Goal: Transaction & Acquisition: Purchase product/service

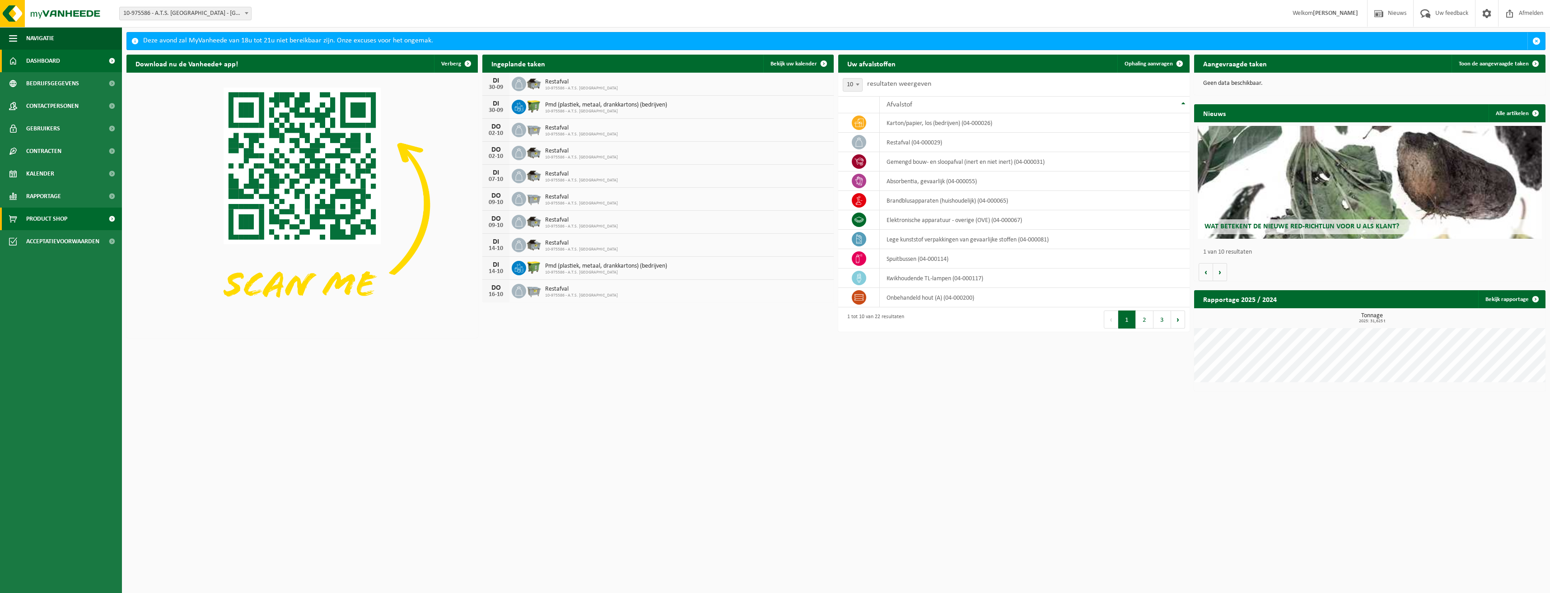
click at [56, 221] on span "Product Shop" at bounding box center [46, 219] width 41 height 23
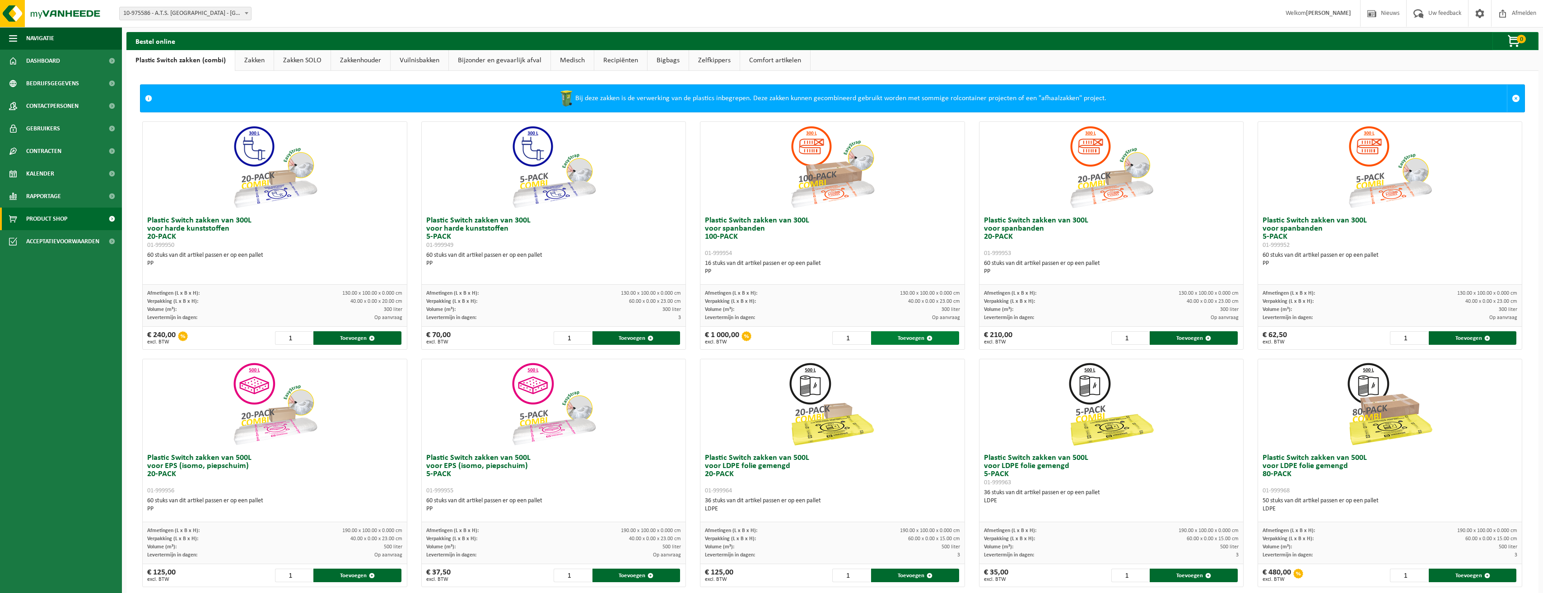
click at [894, 335] on button "Toevoegen" at bounding box center [915, 338] width 88 height 14
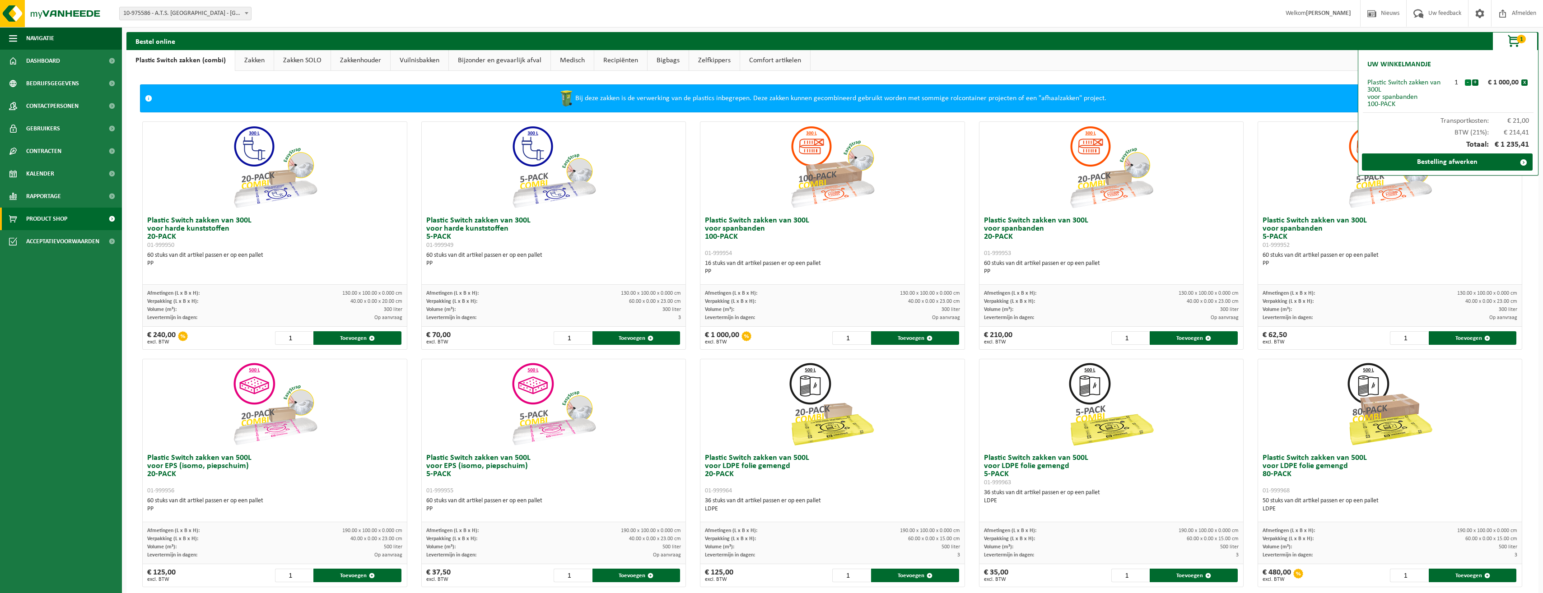
click at [1468, 83] on button "-" at bounding box center [1468, 82] width 6 height 6
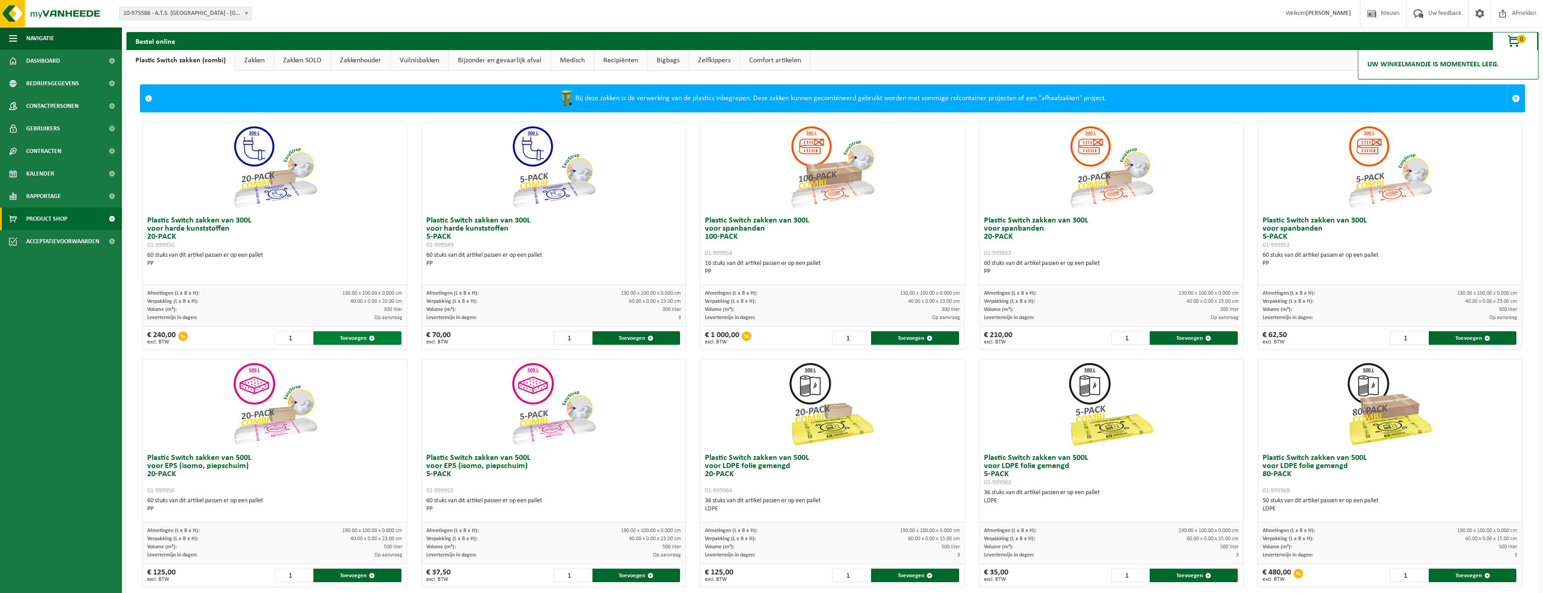
click at [347, 337] on button "Toevoegen" at bounding box center [357, 338] width 88 height 14
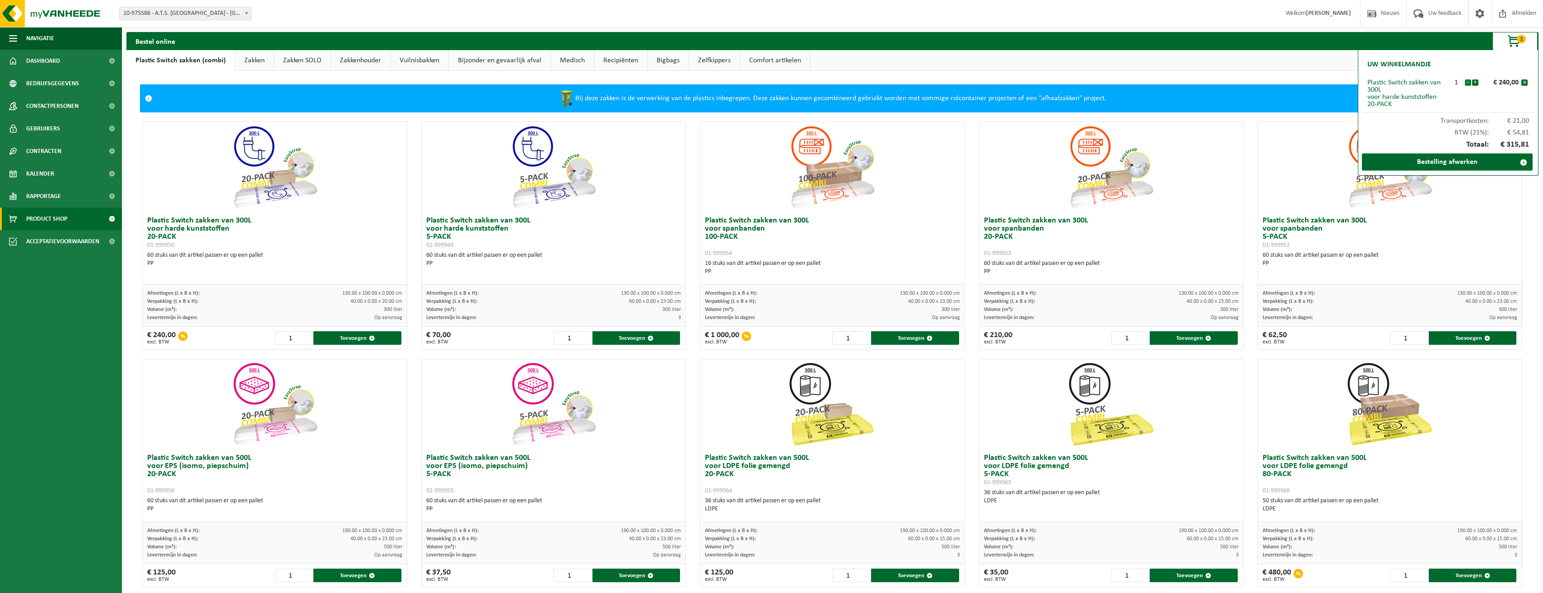
click at [1466, 81] on button "-" at bounding box center [1468, 82] width 6 height 6
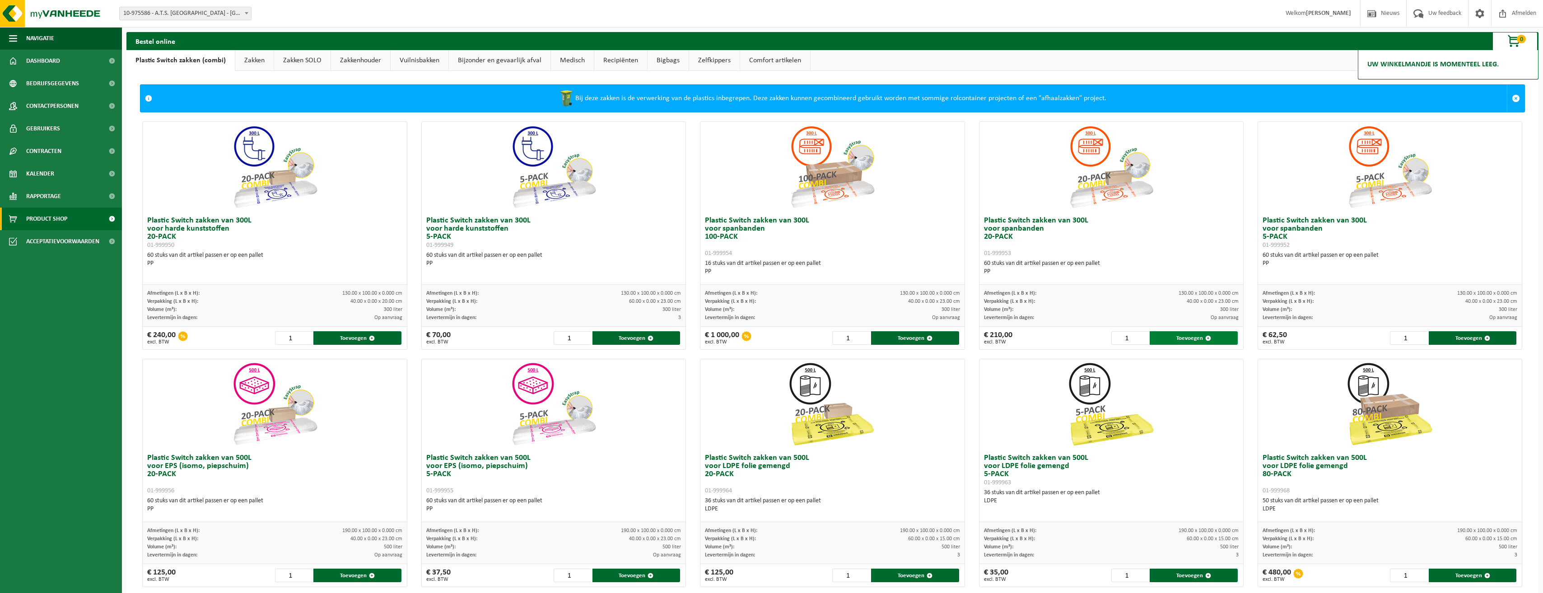
click at [1185, 337] on button "Toevoegen" at bounding box center [1194, 338] width 88 height 14
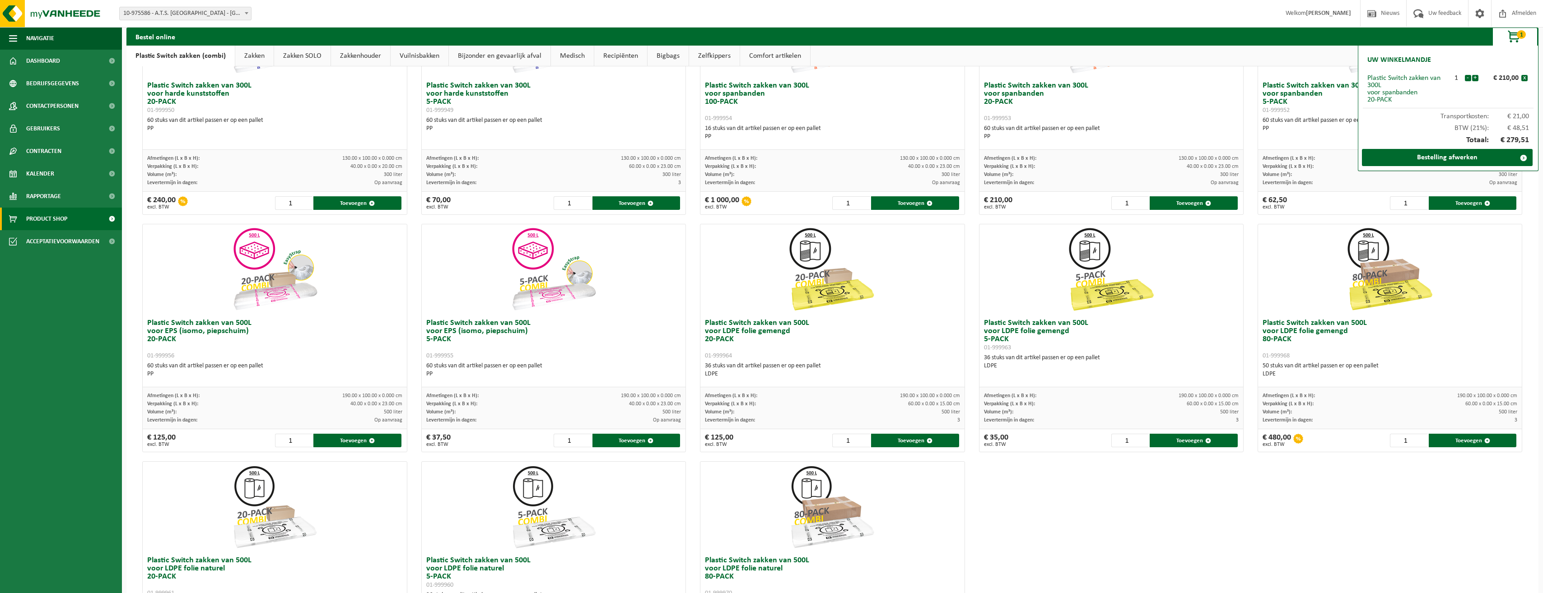
scroll to position [135, 0]
click at [354, 440] on button "Toevoegen" at bounding box center [357, 440] width 88 height 14
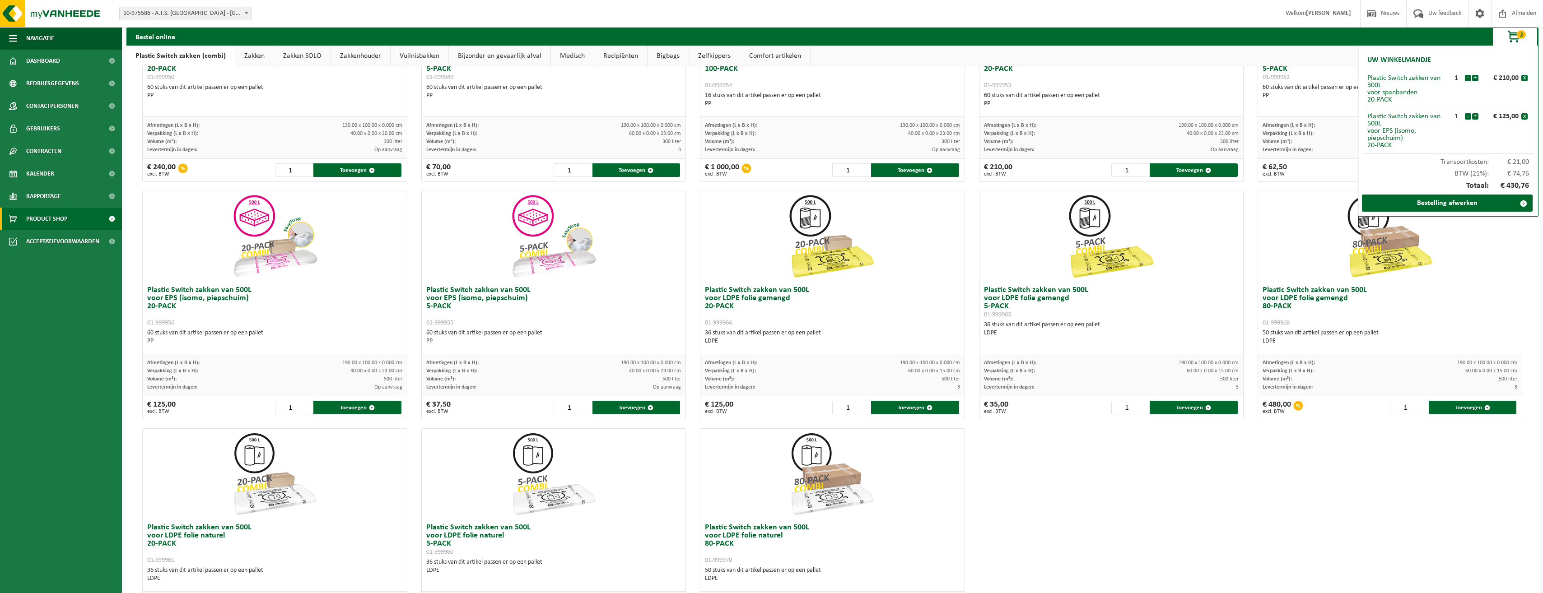
scroll to position [164, 0]
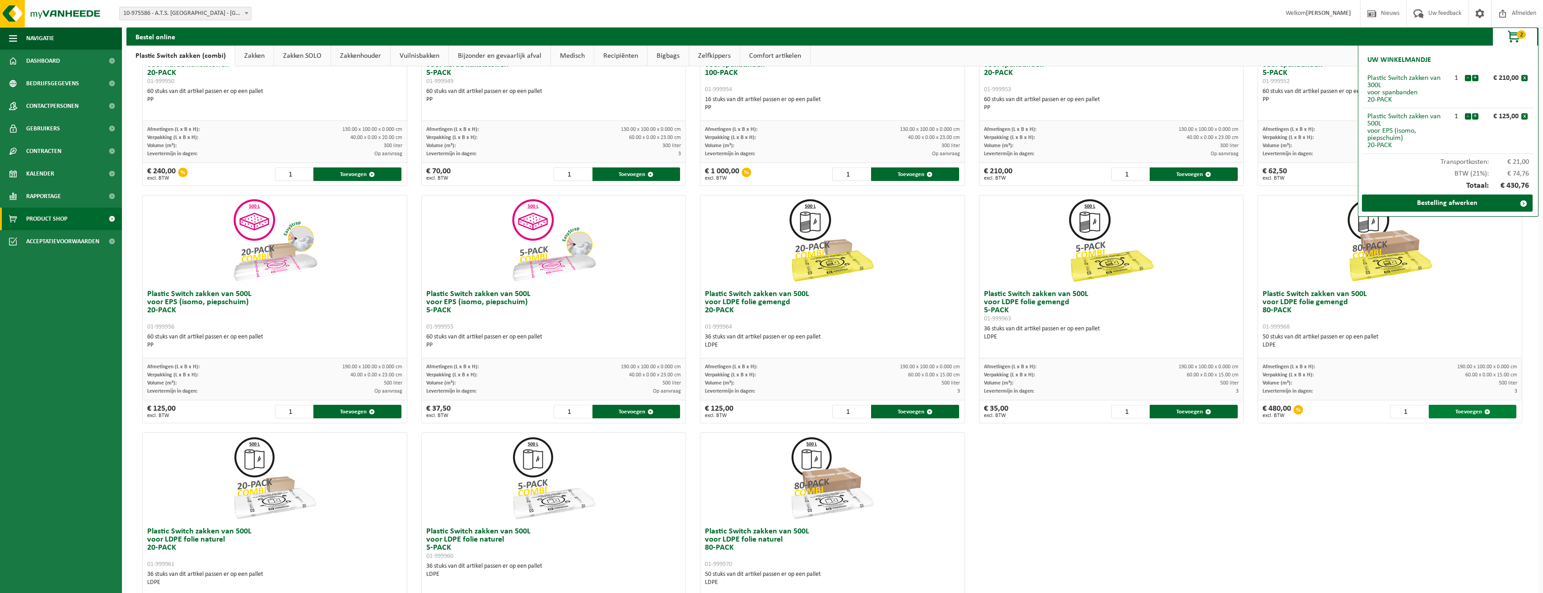
click at [1440, 410] on button "Toevoegen" at bounding box center [1473, 412] width 88 height 14
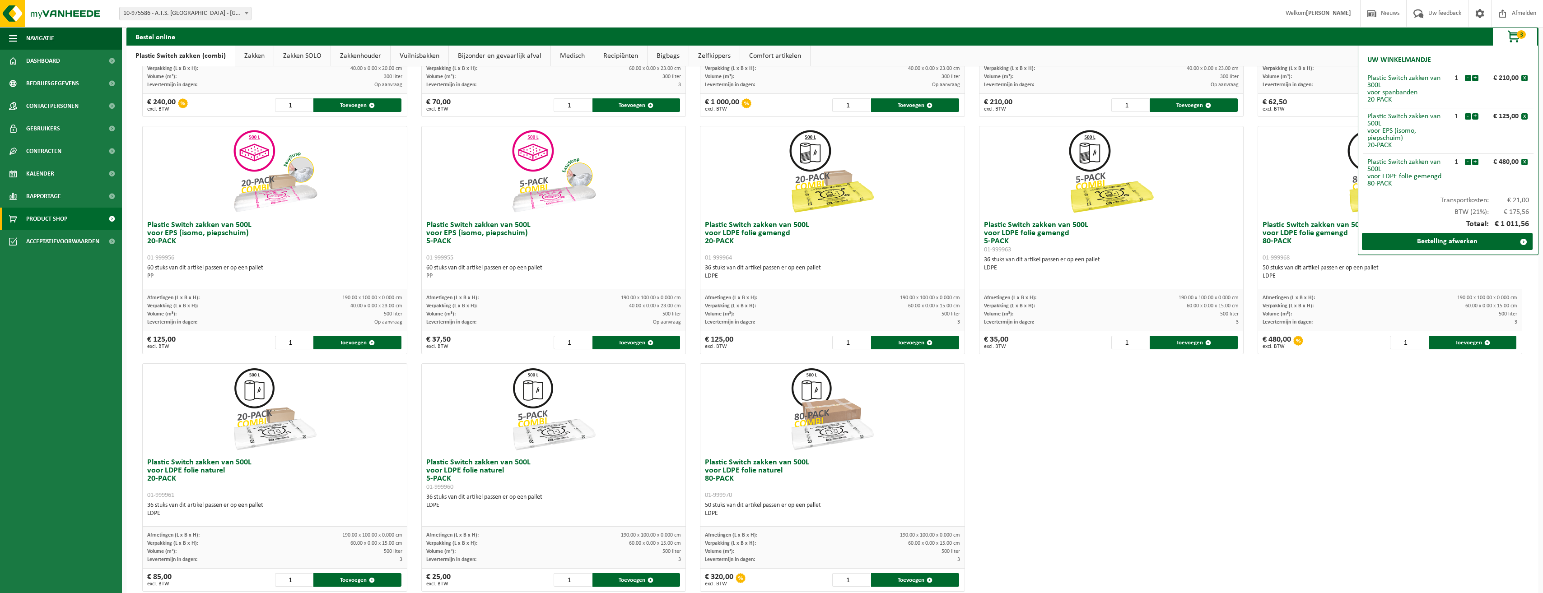
scroll to position [254, 0]
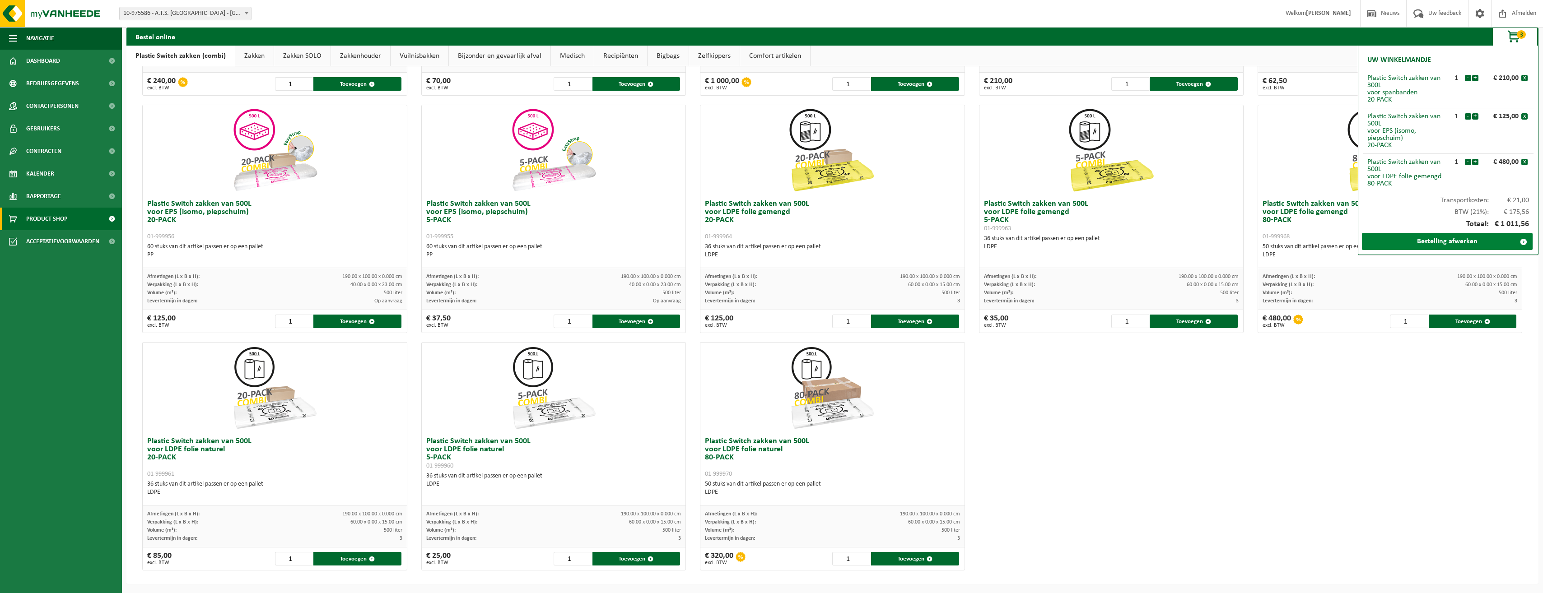
click at [1467, 245] on link "Bestelling afwerken" at bounding box center [1447, 241] width 171 height 17
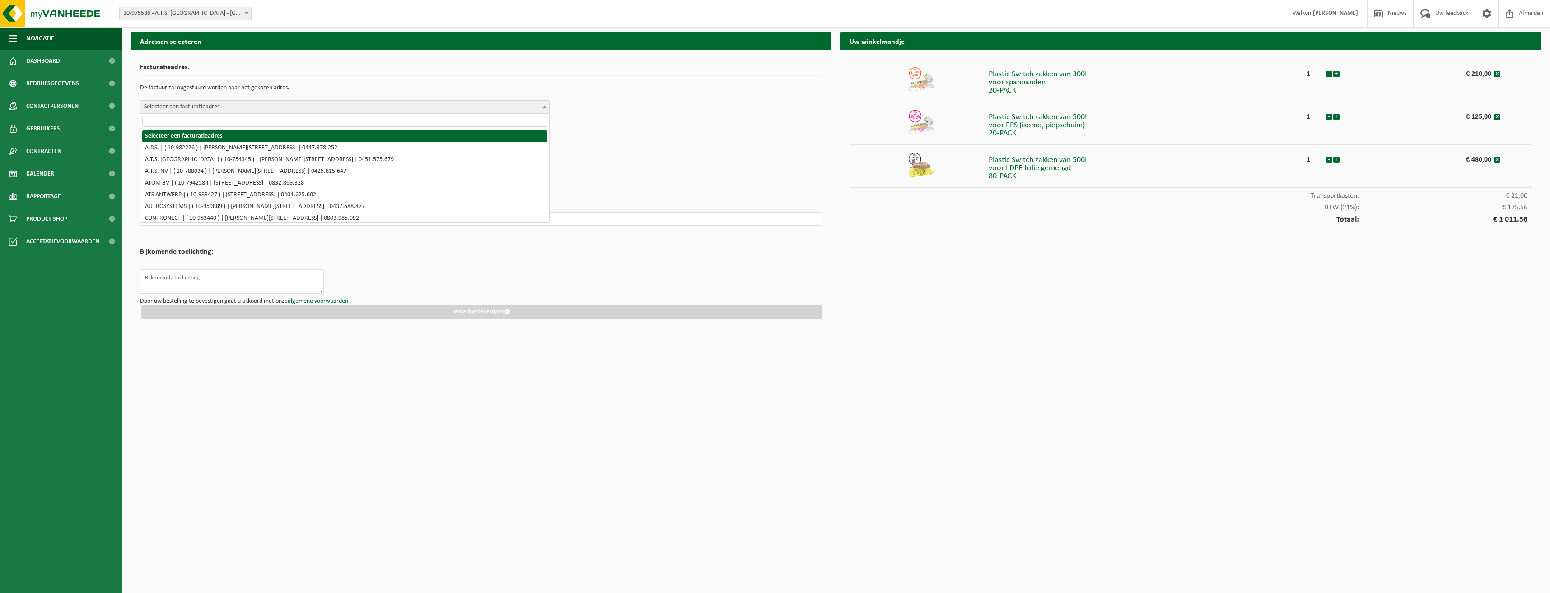
click at [229, 107] on span "Selecteer een facturatieadres" at bounding box center [344, 107] width 409 height 13
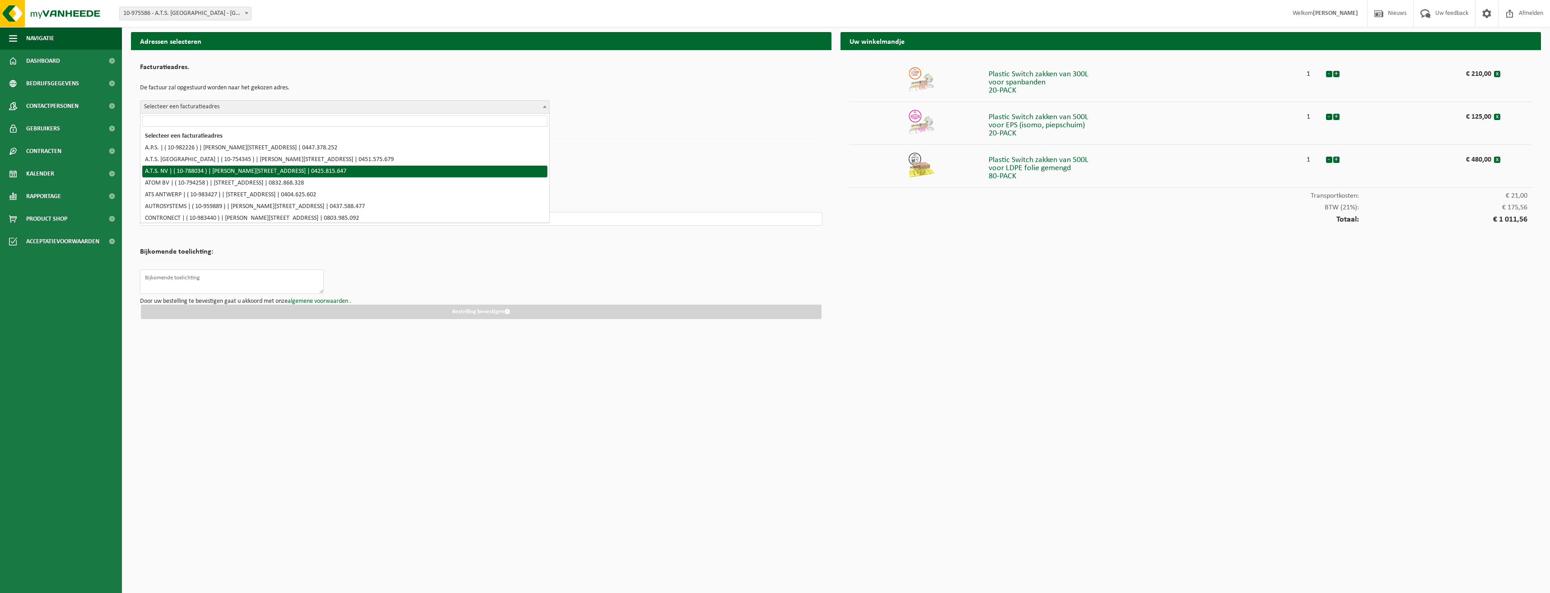
select select "158281"
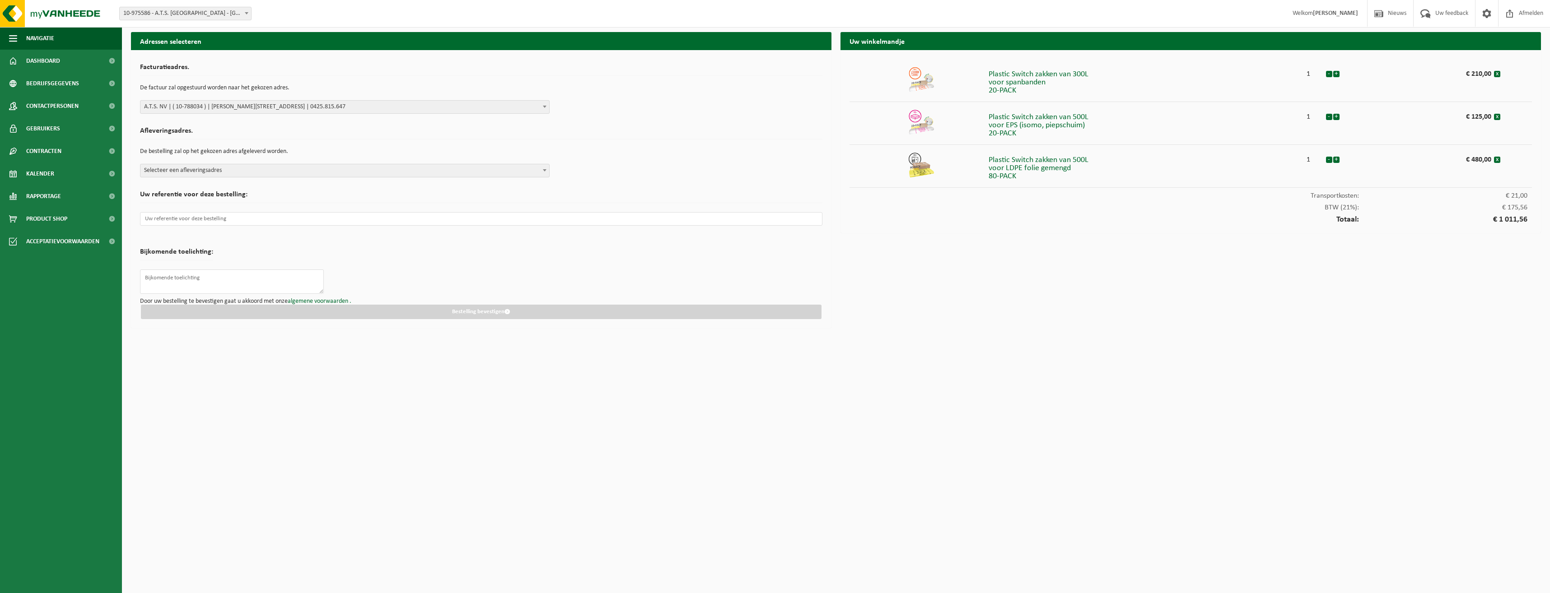
click at [290, 169] on span "Selecteer een afleveringsadres" at bounding box center [344, 170] width 409 height 13
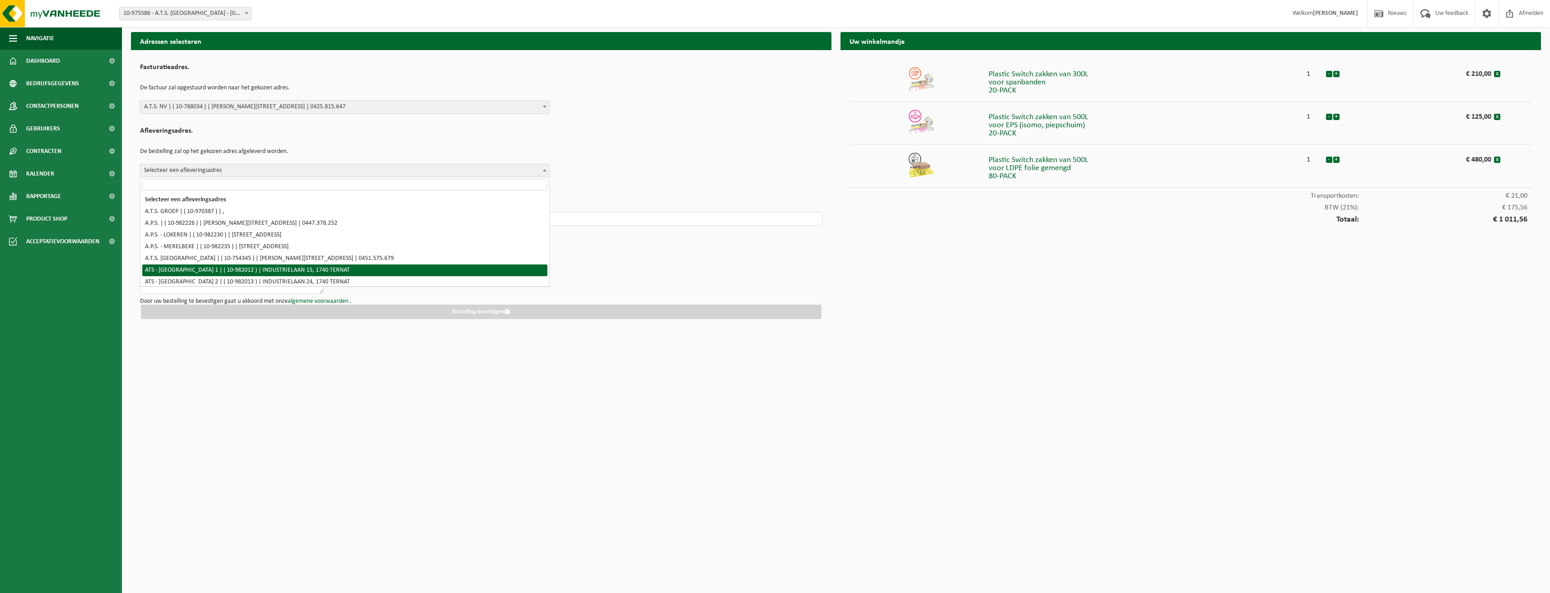
scroll to position [45, 0]
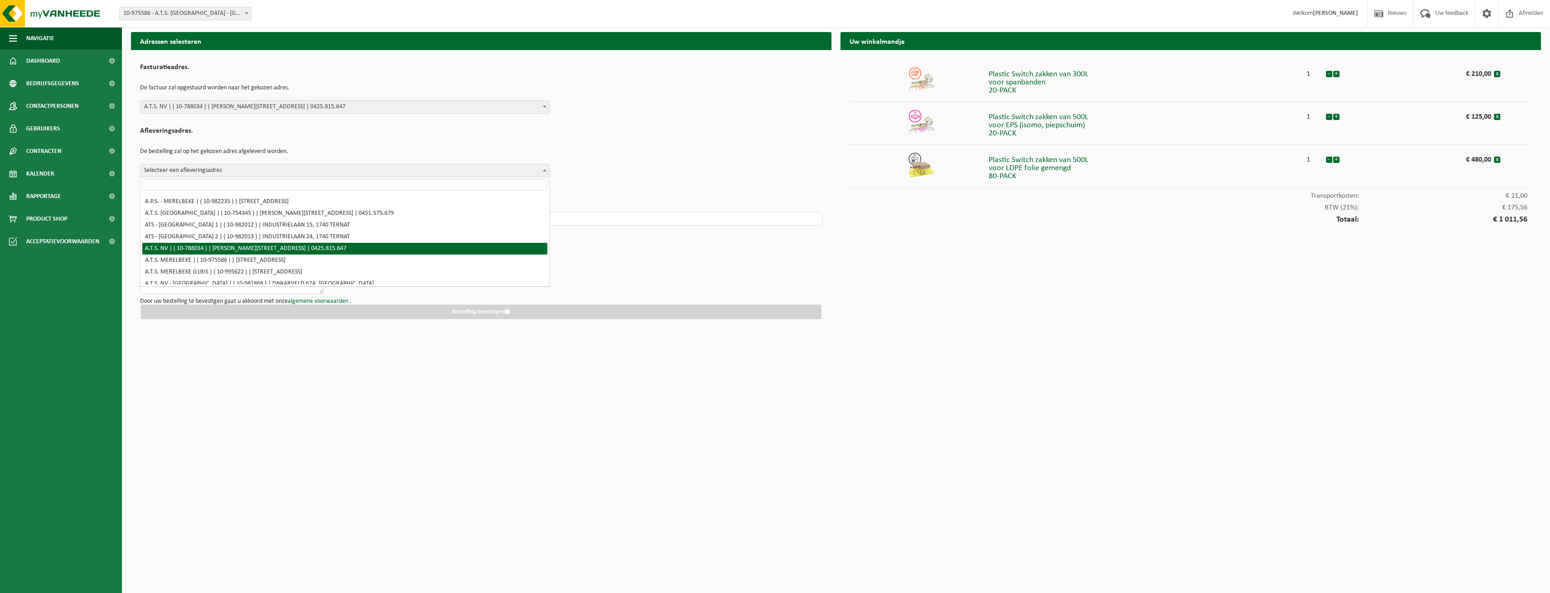
select select "158281"
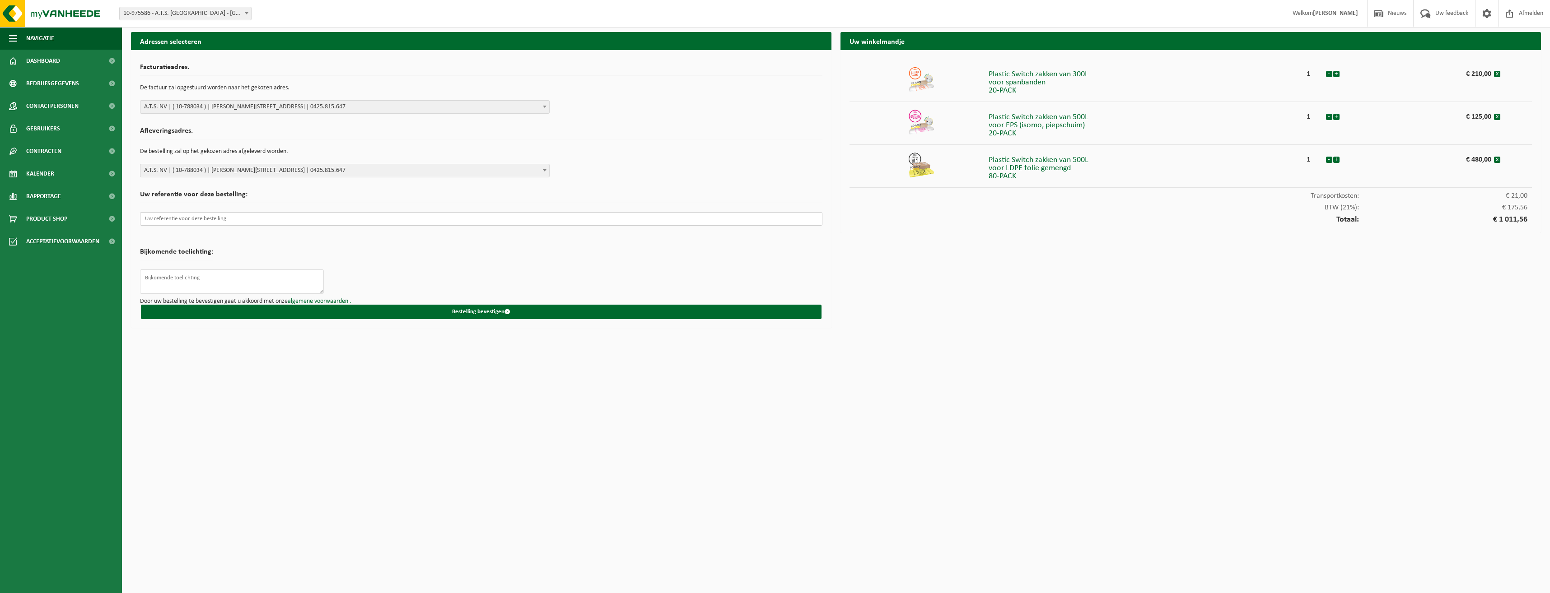
click at [230, 220] on input "text" at bounding box center [481, 219] width 682 height 14
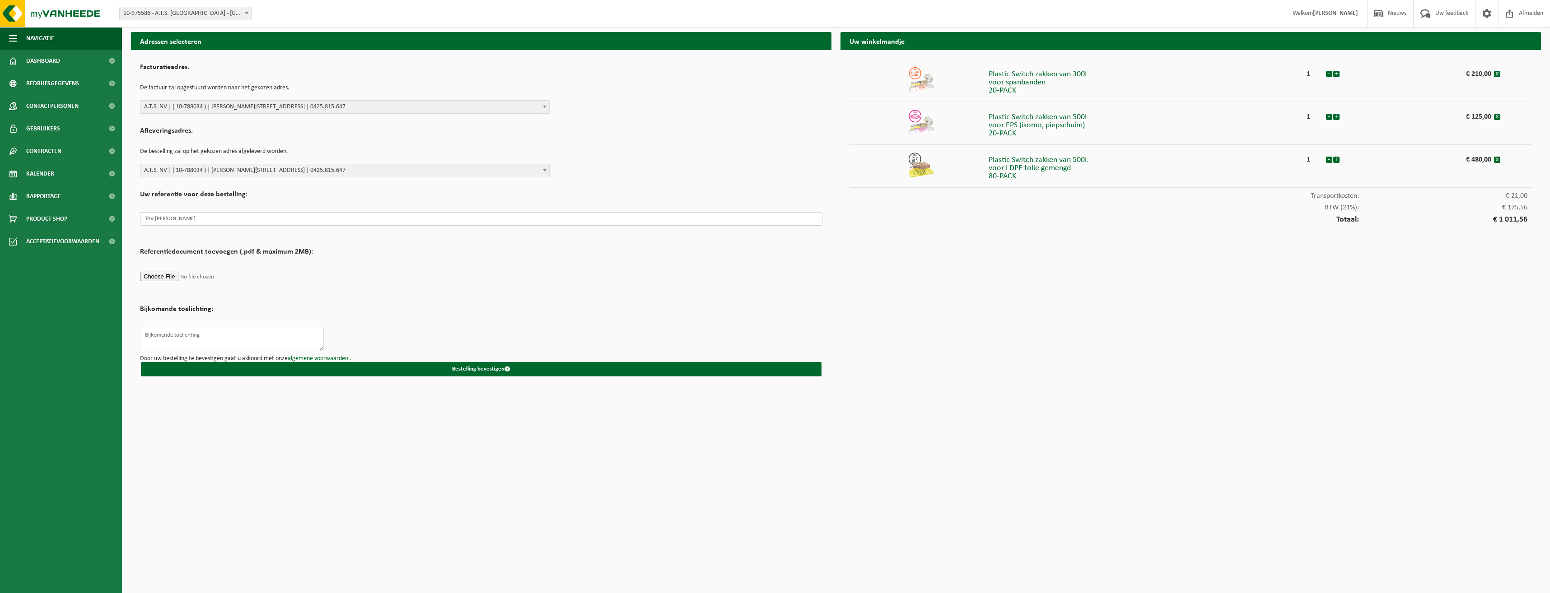
type input "TAV Karl Lievens"
click at [249, 340] on textarea at bounding box center [232, 339] width 184 height 24
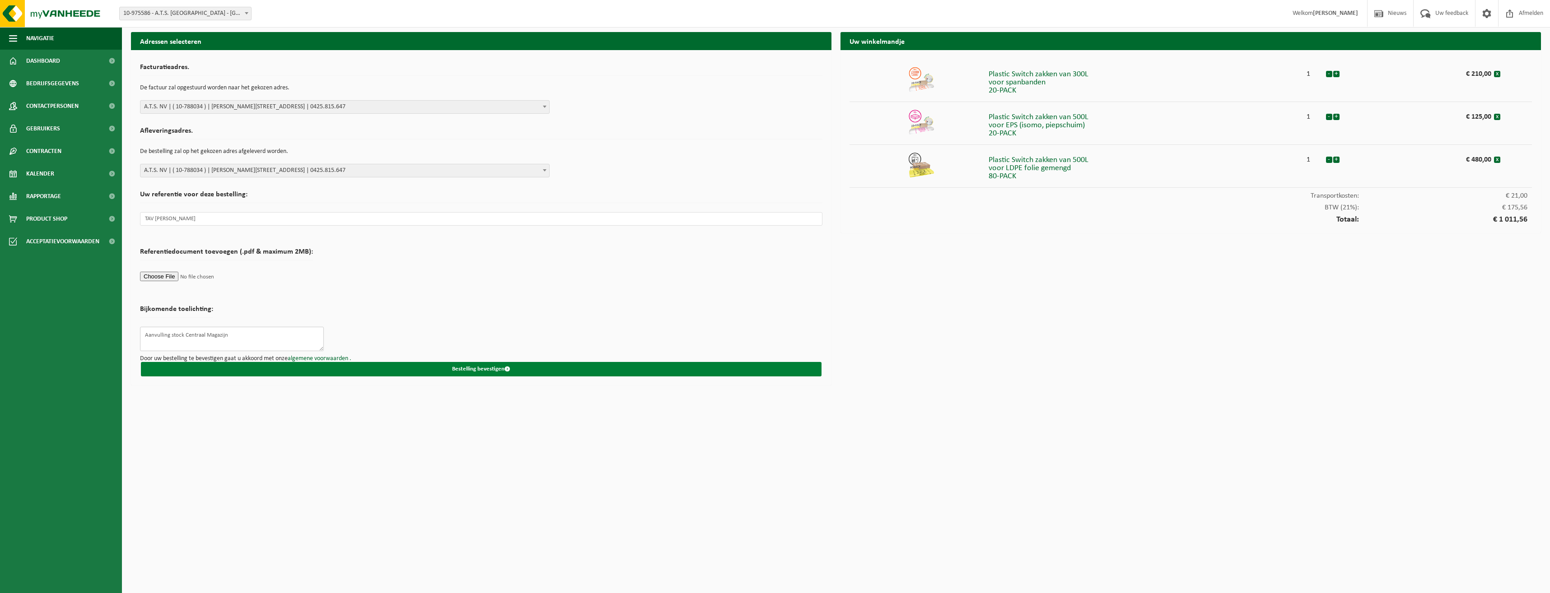
type textarea "Aanvulling stock Centraal Magazijn"
click at [415, 366] on button "Bestelling bevestigen" at bounding box center [481, 369] width 680 height 14
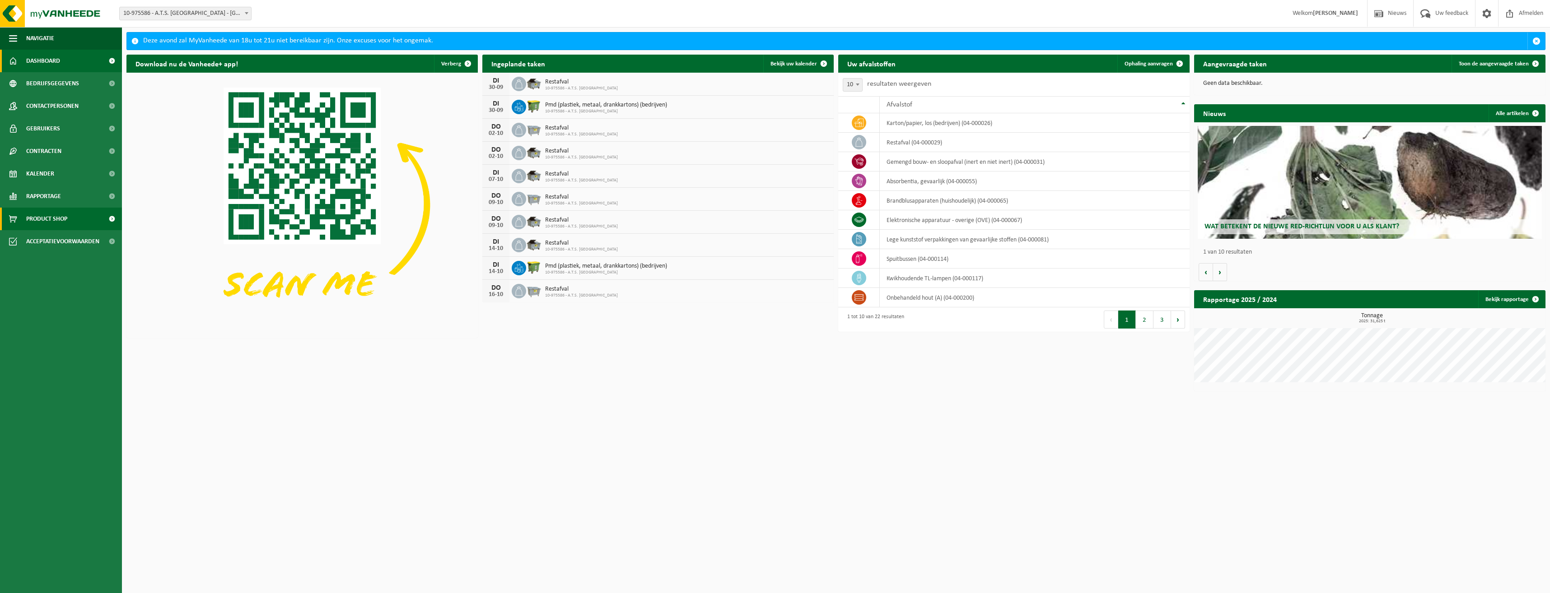
click at [63, 221] on span "Product Shop" at bounding box center [46, 219] width 41 height 23
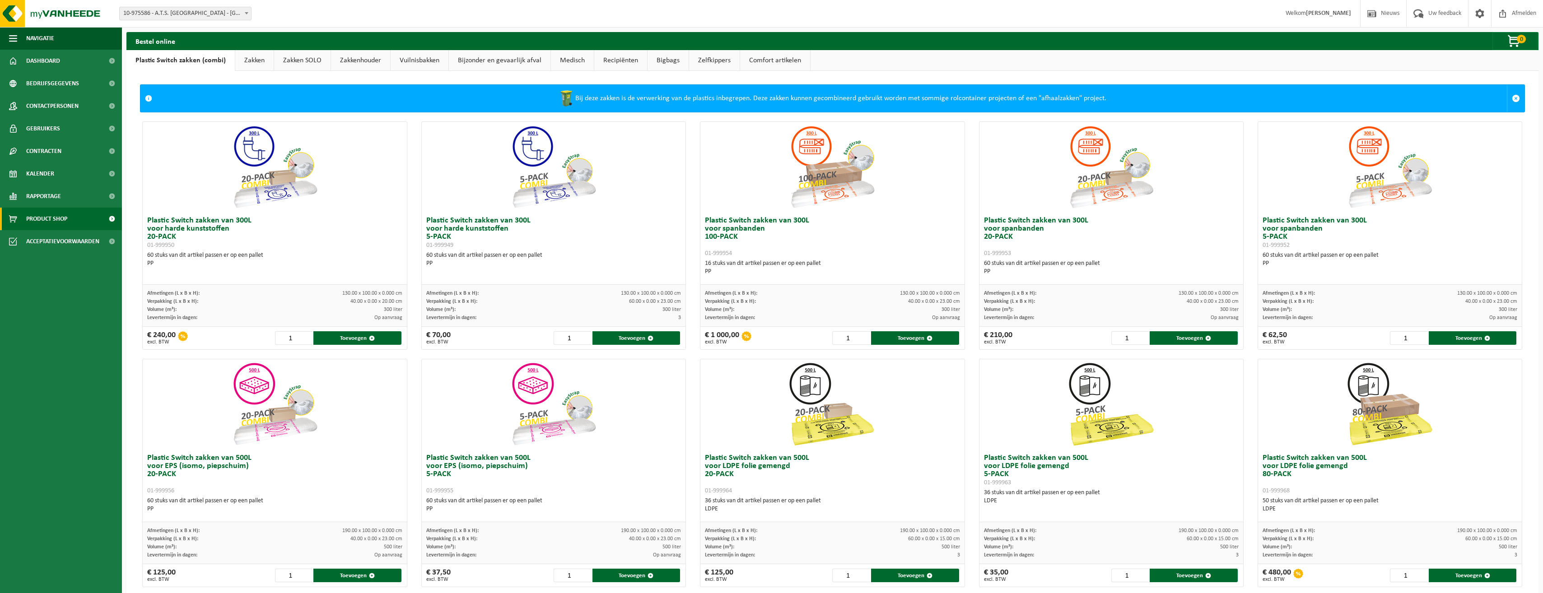
click at [250, 58] on link "Zakken" at bounding box center [254, 60] width 38 height 21
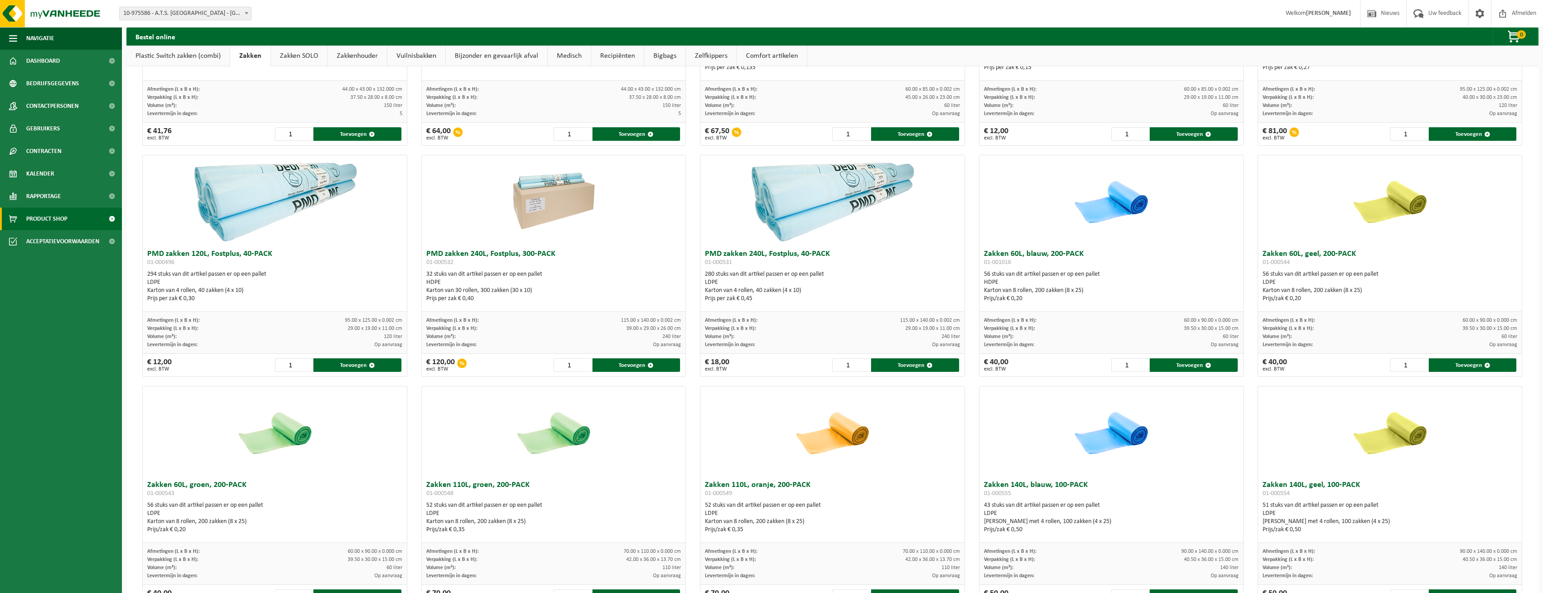
scroll to position [587, 0]
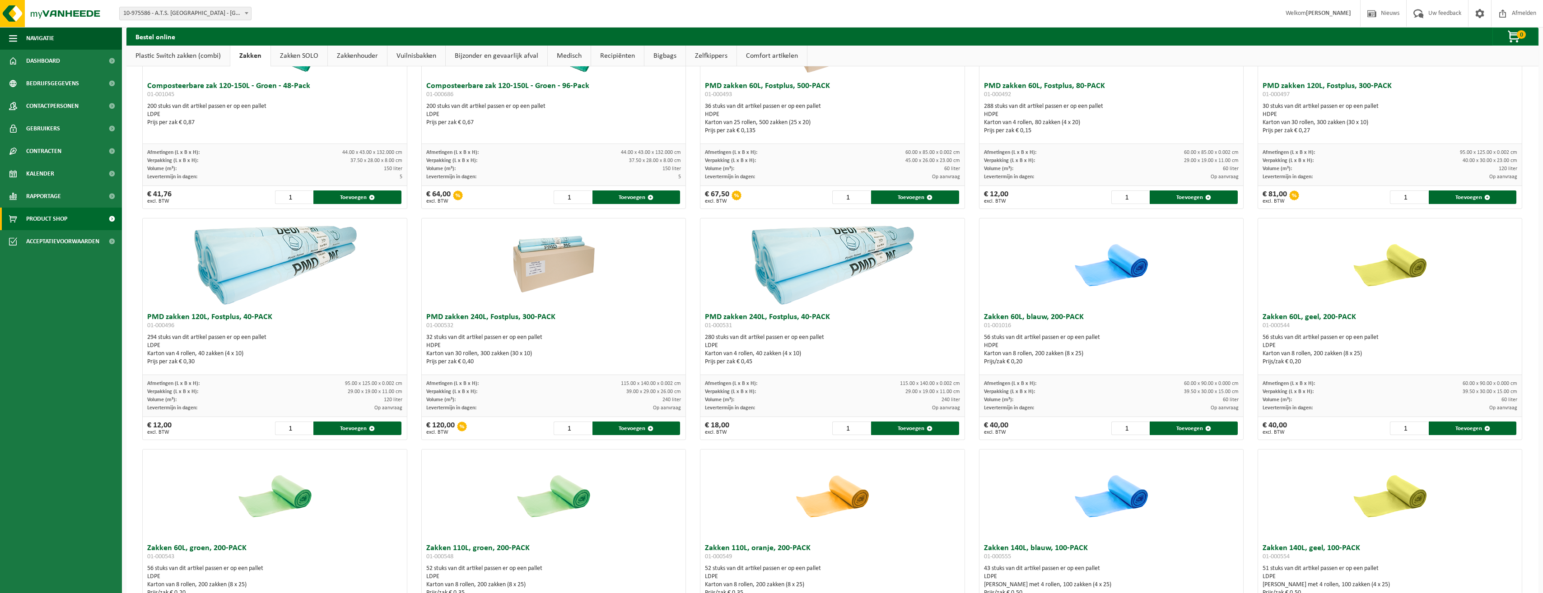
click at [353, 58] on link "Zakkenhouder" at bounding box center [357, 56] width 59 height 21
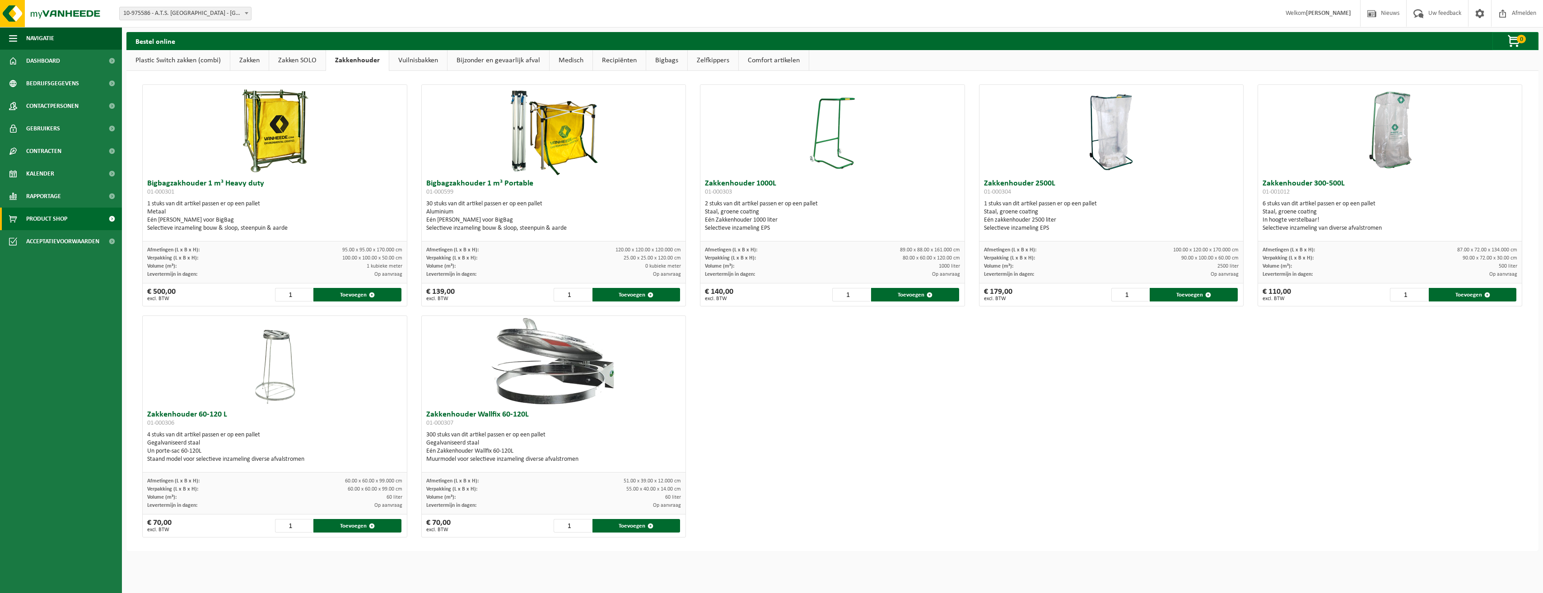
scroll to position [0, 0]
click at [423, 60] on link "Vuilnisbakken" at bounding box center [418, 60] width 58 height 21
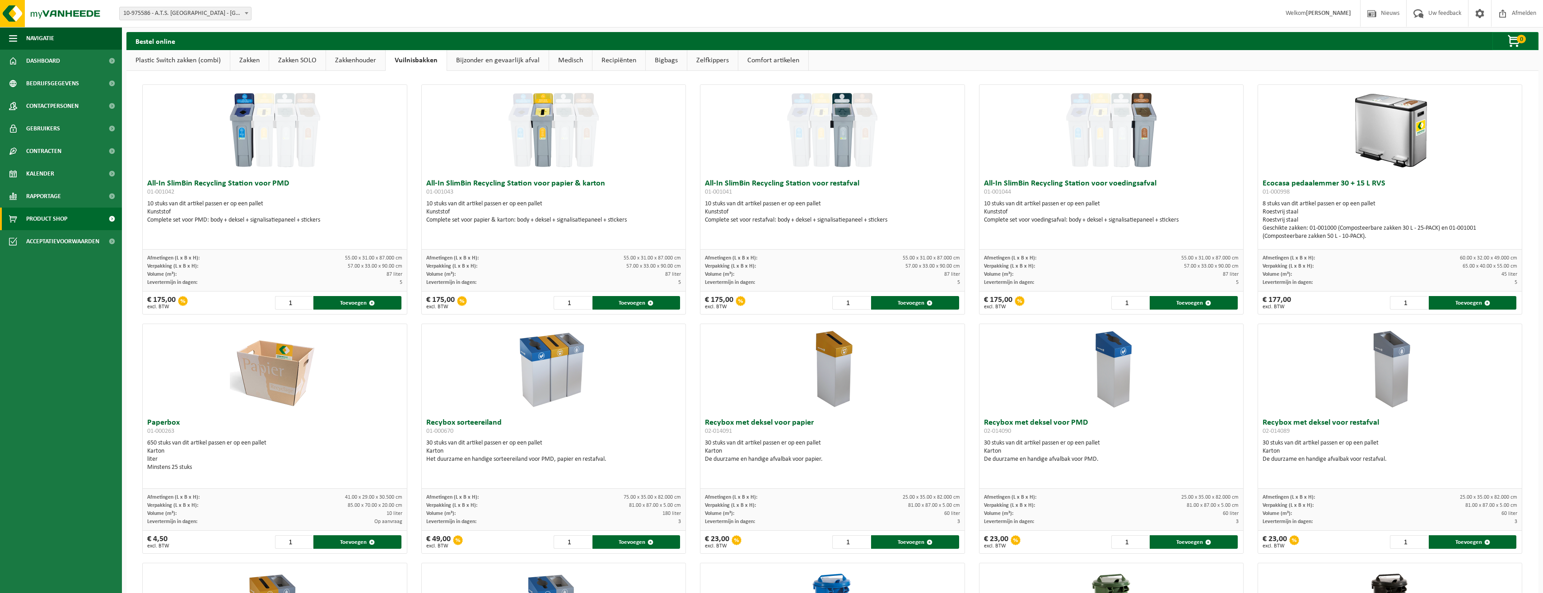
click at [563, 57] on link "Medisch" at bounding box center [570, 60] width 43 height 21
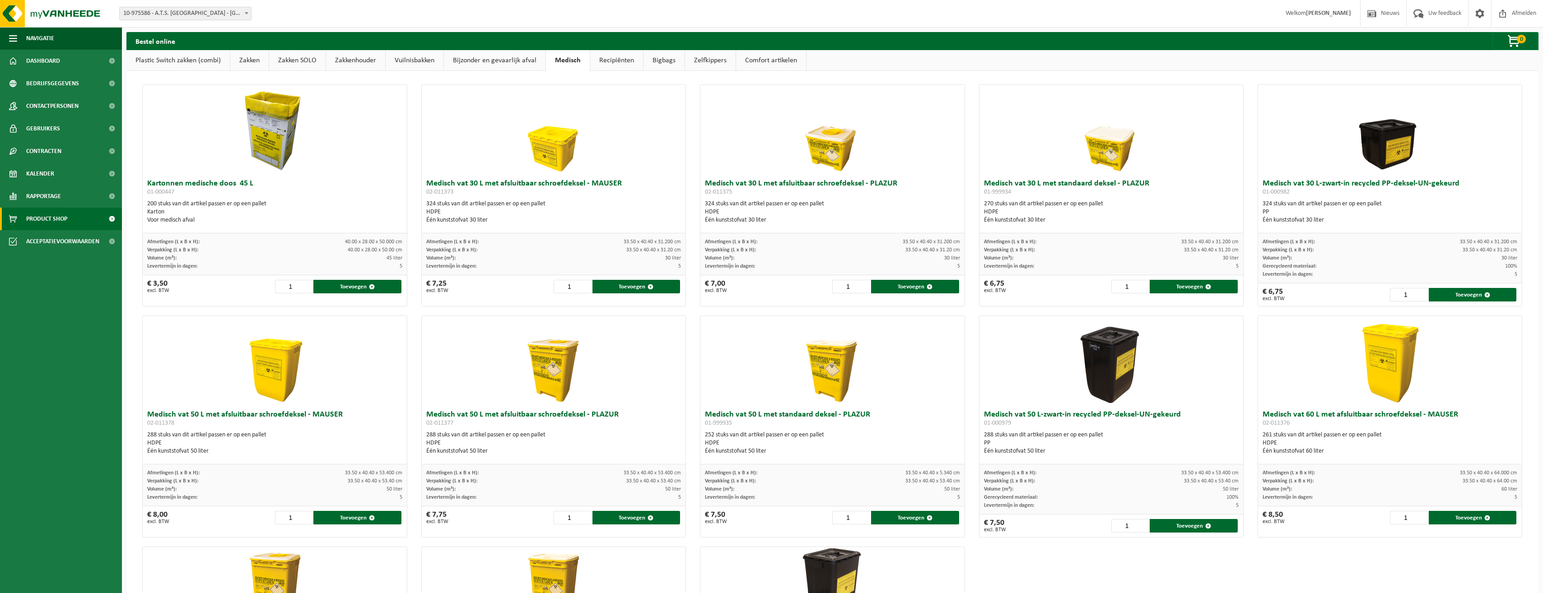
click at [606, 60] on link "Recipiënten" at bounding box center [616, 60] width 53 height 21
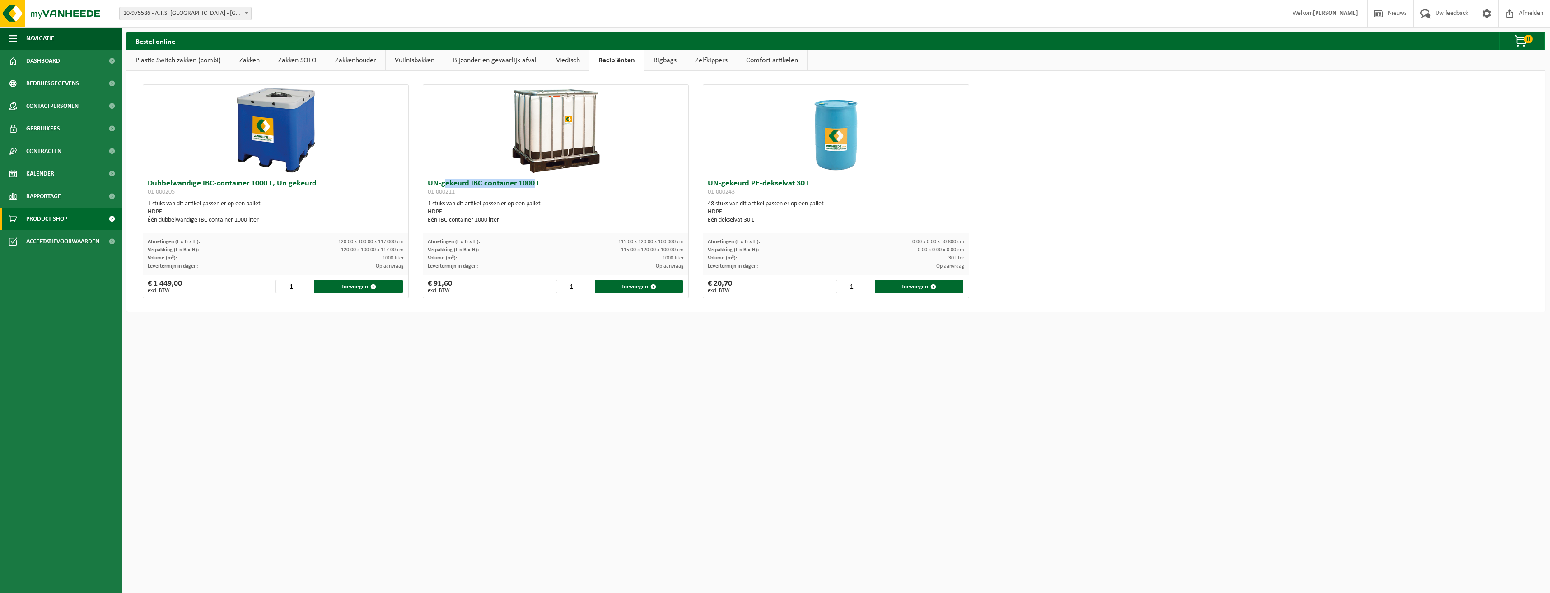
drag, startPoint x: 442, startPoint y: 181, endPoint x: 530, endPoint y: 181, distance: 88.0
click at [530, 181] on h3 "UN-gekeurd IBC container 1000 L 01-000211" at bounding box center [556, 189] width 256 height 18
drag, startPoint x: 530, startPoint y: 181, endPoint x: 539, endPoint y: 193, distance: 14.8
click at [539, 193] on h3 "UN-gekeurd IBC container 1000 L 01-000211" at bounding box center [556, 189] width 256 height 18
click at [664, 58] on link "Bigbags" at bounding box center [664, 60] width 41 height 21
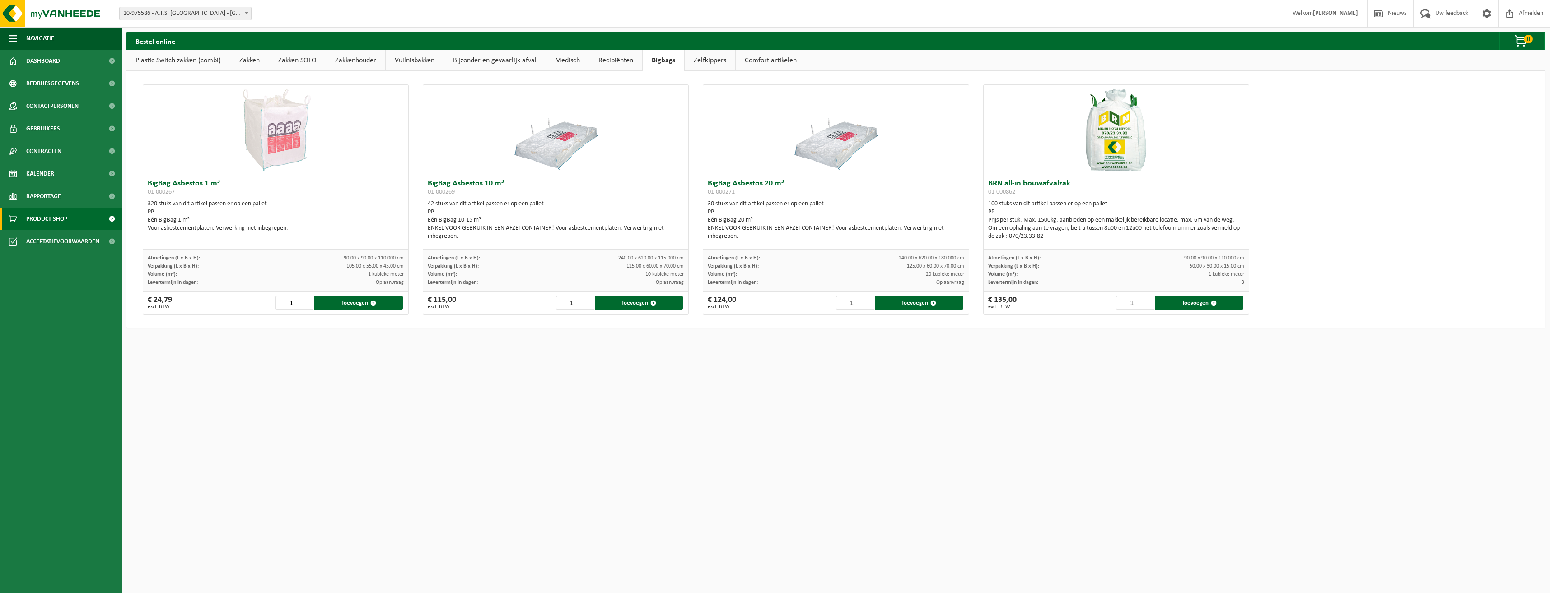
click at [713, 57] on link "Zelfkippers" at bounding box center [709, 60] width 51 height 21
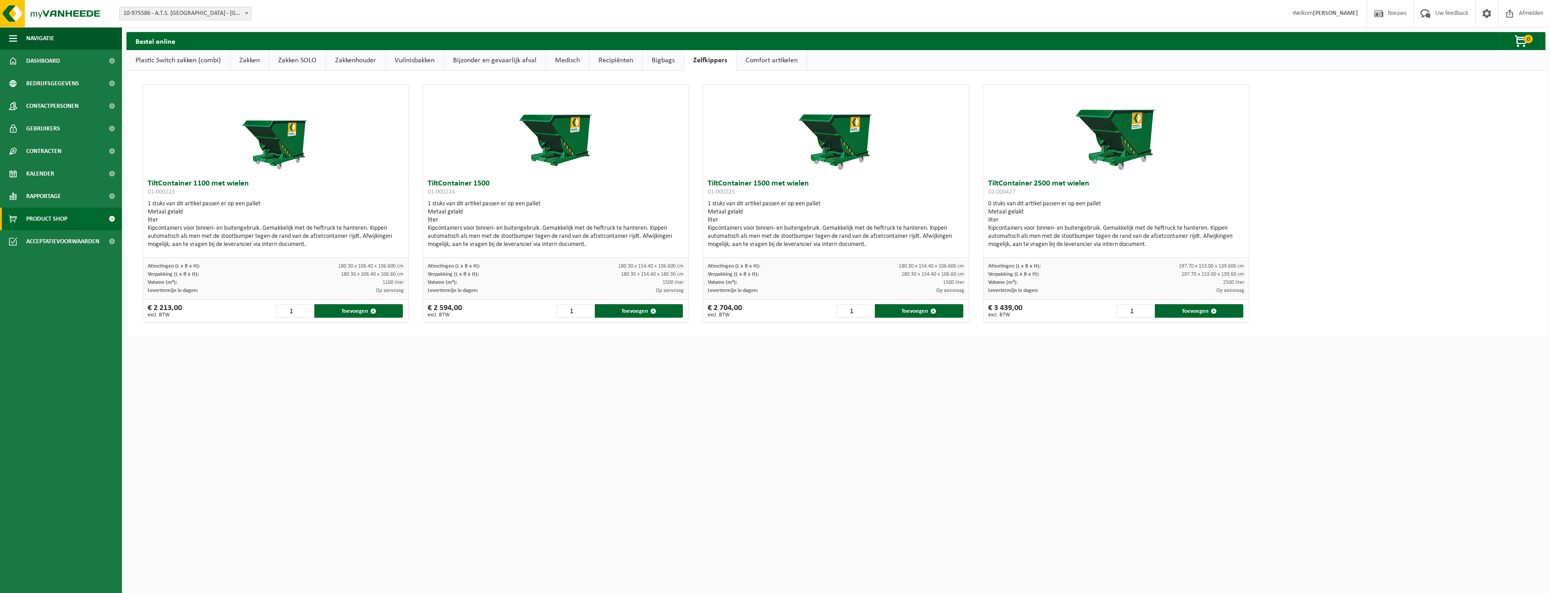
click at [763, 60] on link "Comfort artikelen" at bounding box center [771, 60] width 70 height 21
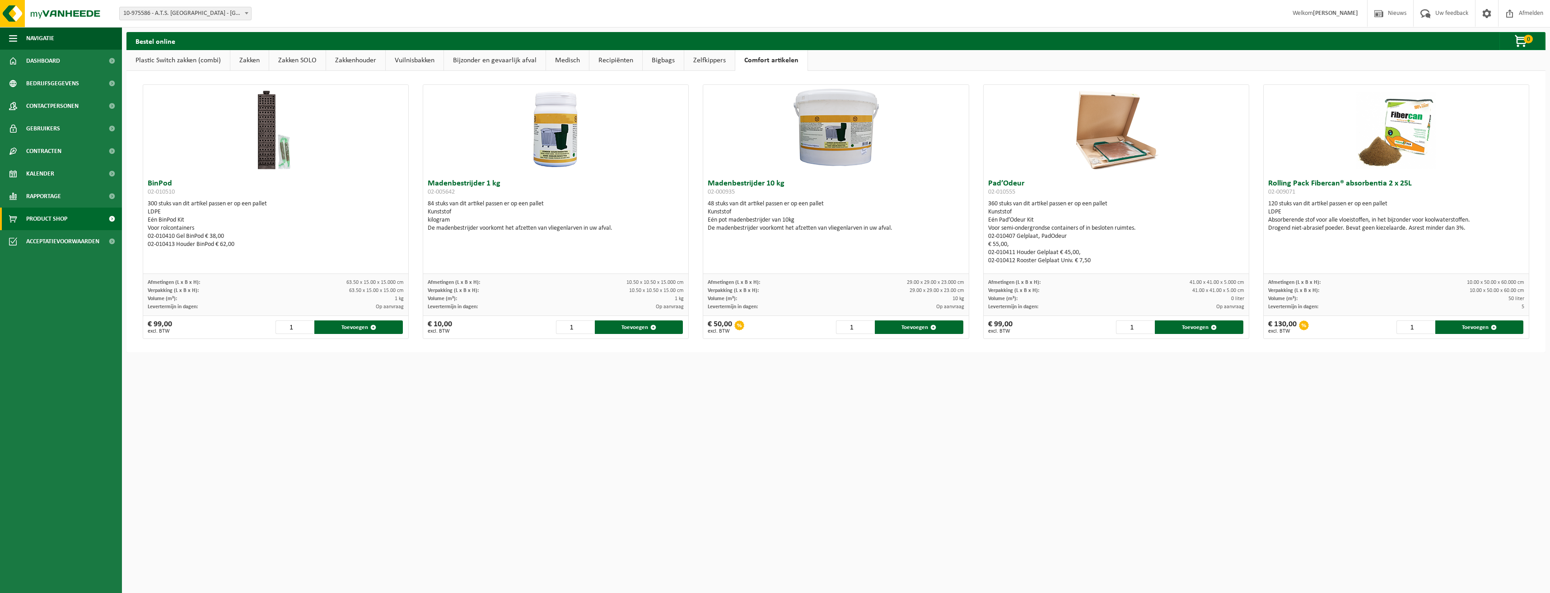
click at [709, 60] on link "Zelfkippers" at bounding box center [709, 60] width 51 height 21
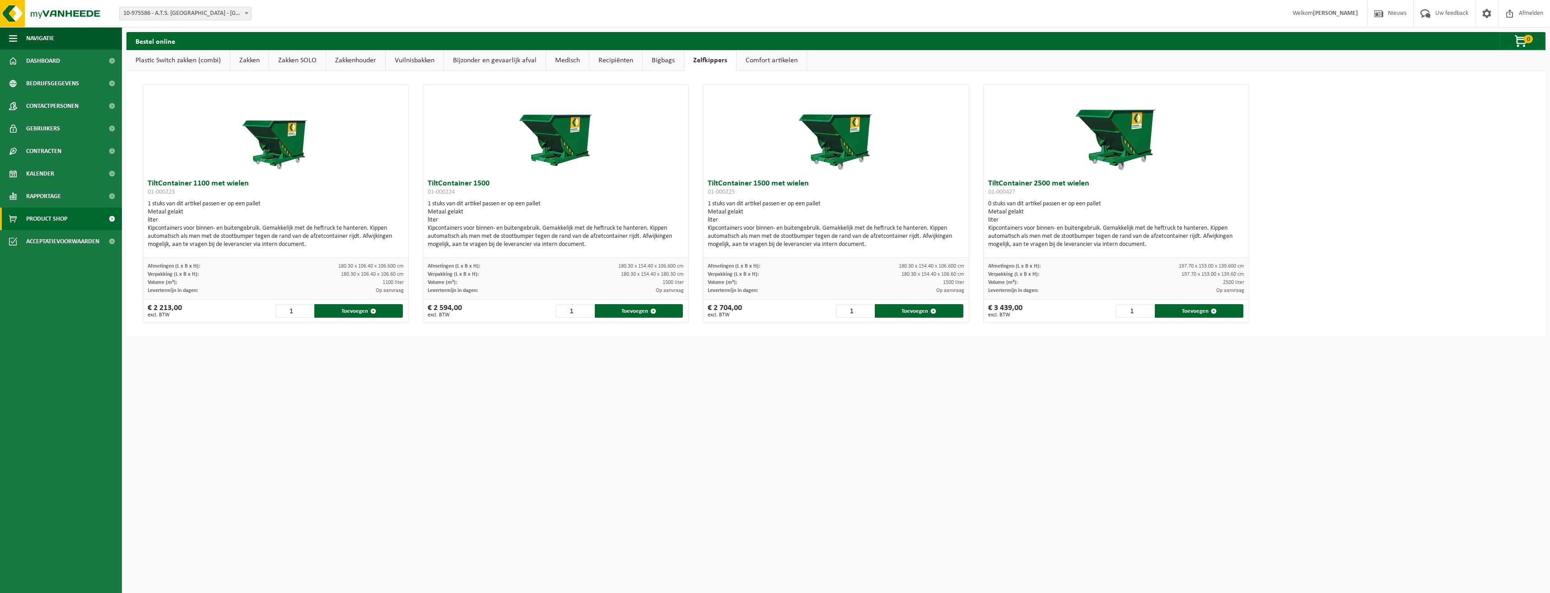
click at [1117, 146] on img at bounding box center [1116, 130] width 90 height 90
drag, startPoint x: 1011, startPoint y: 228, endPoint x: 1155, endPoint y: 234, distance: 144.1
click at [1155, 234] on div "Kipcontainers voor binnen- en buitengebruik. Gemakkelijk met de heftruck te han…" at bounding box center [1116, 236] width 256 height 24
click at [763, 60] on link "Comfort artikelen" at bounding box center [771, 60] width 70 height 21
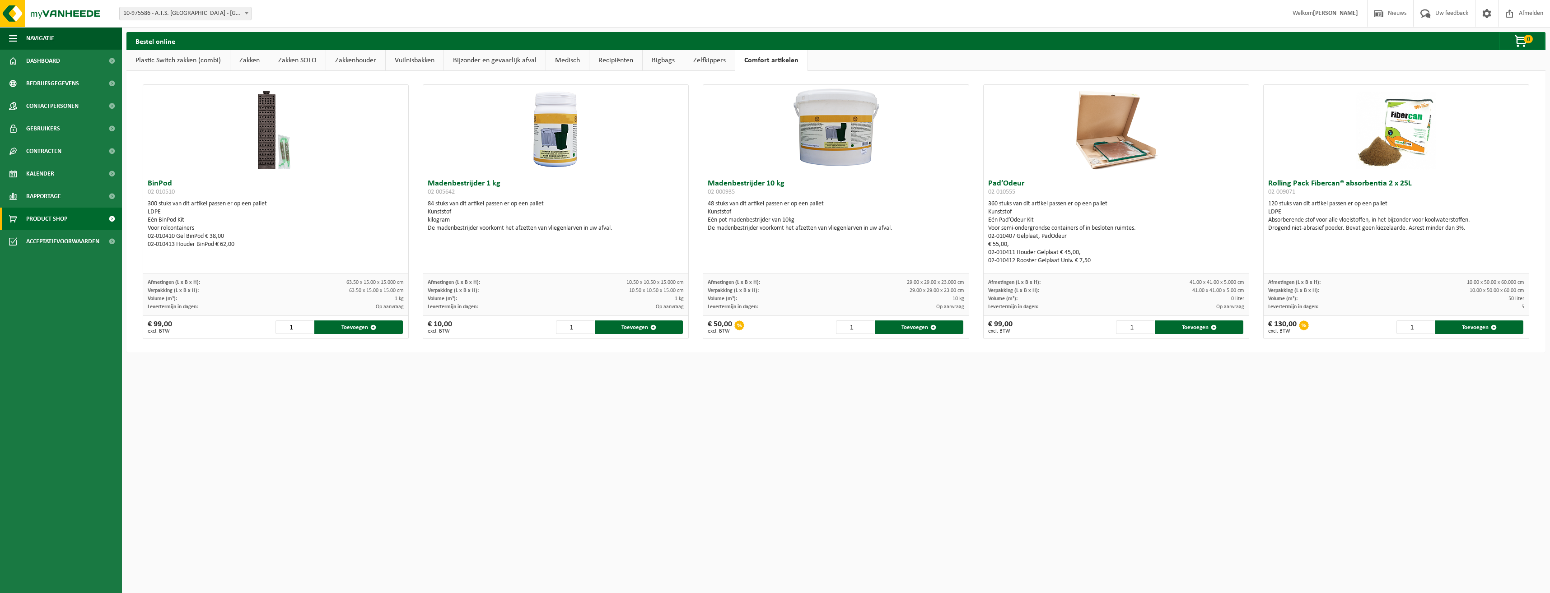
click at [703, 58] on link "Zelfkippers" at bounding box center [709, 60] width 51 height 21
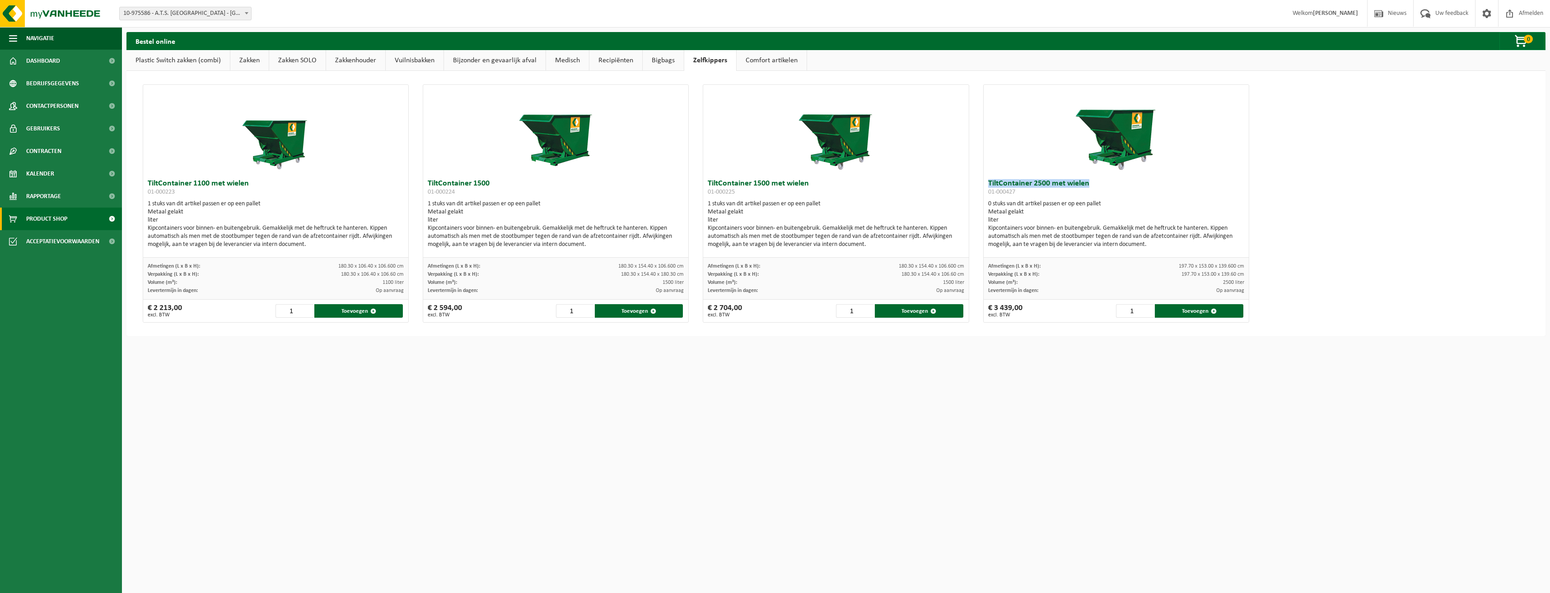
drag, startPoint x: 1089, startPoint y: 180, endPoint x: 981, endPoint y: 182, distance: 108.4
click at [983, 182] on div "TiltContainer 2500 met wielen 01-000427 0 stuks van dit artikel passen er op ee…" at bounding box center [1115, 216] width 265 height 83
drag, startPoint x: 981, startPoint y: 182, endPoint x: 998, endPoint y: 182, distance: 17.2
copy h3 "TiltContainer 2500 met wielen"
